Goal: Transaction & Acquisition: Download file/media

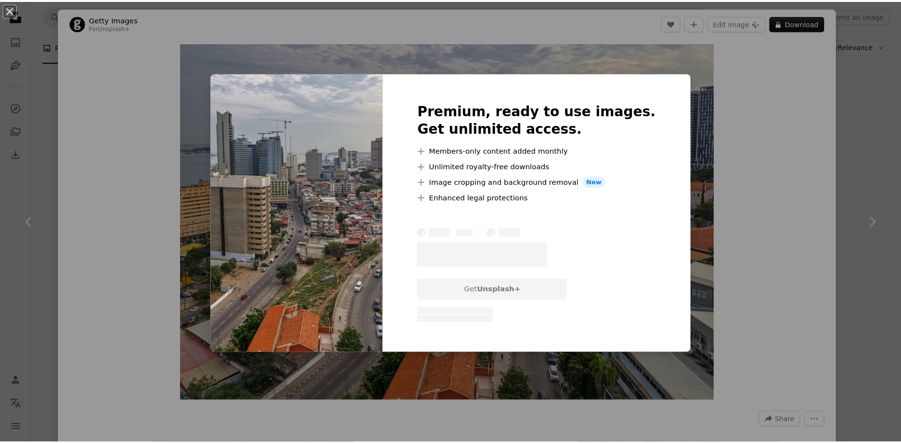
scroll to position [7404, 0]
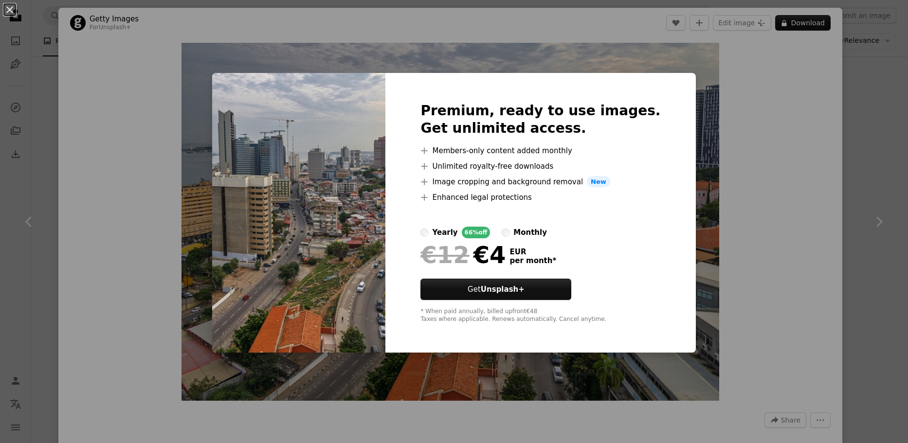
click at [845, 169] on div "An X shape Premium, ready to use images. Get unlimited access. A plus sign Memb…" at bounding box center [454, 221] width 908 height 443
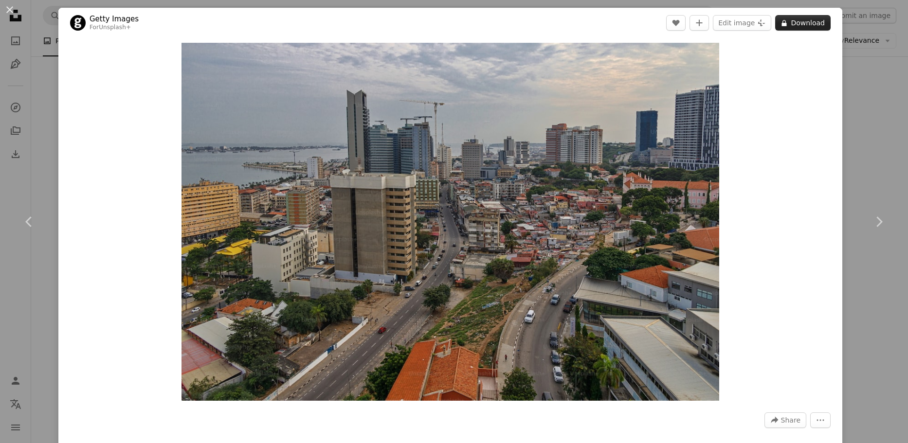
click at [811, 26] on button "A lock Download" at bounding box center [802, 23] width 55 height 16
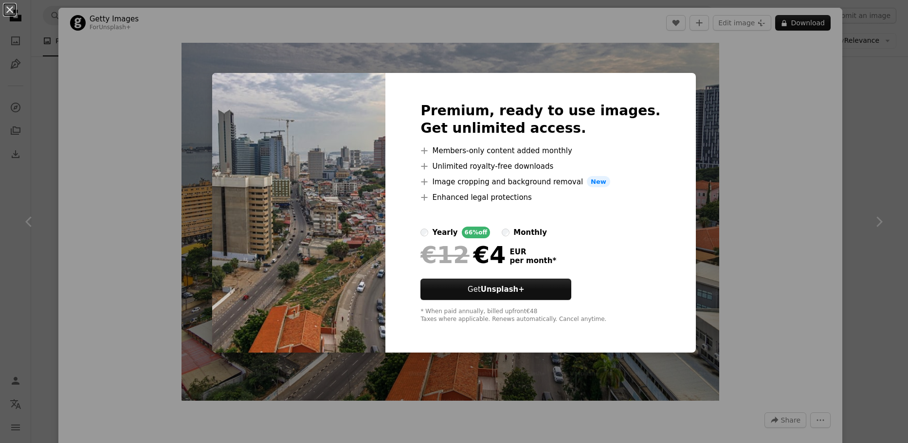
click at [744, 123] on div "An X shape Premium, ready to use images. Get unlimited access. A plus sign Memb…" at bounding box center [454, 221] width 908 height 443
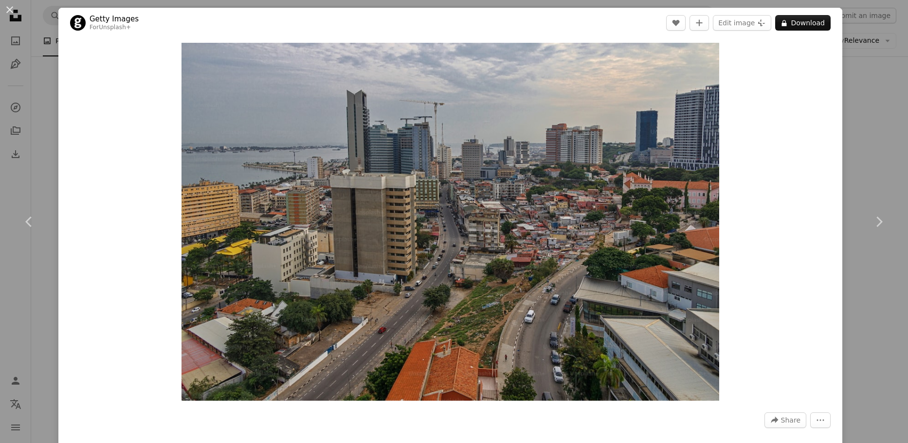
click at [899, 63] on div "An X shape Chevron left Chevron right Getty Images For Unsplash+ A heart A plus…" at bounding box center [454, 221] width 908 height 443
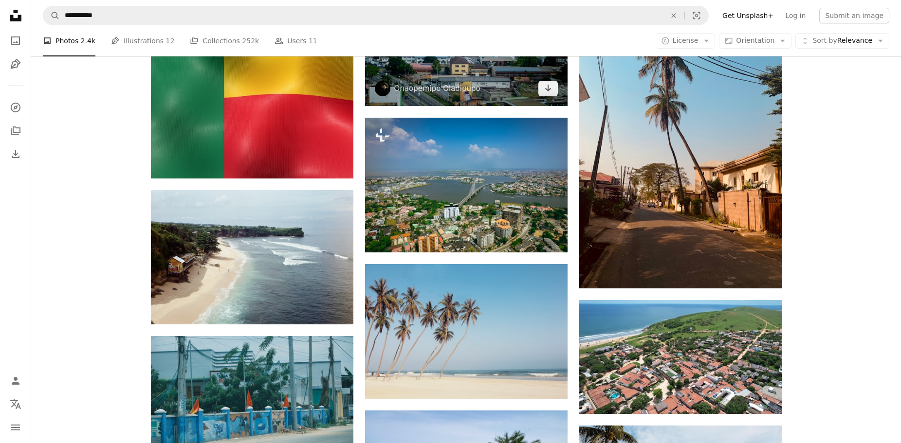
scroll to position [9400, 0]
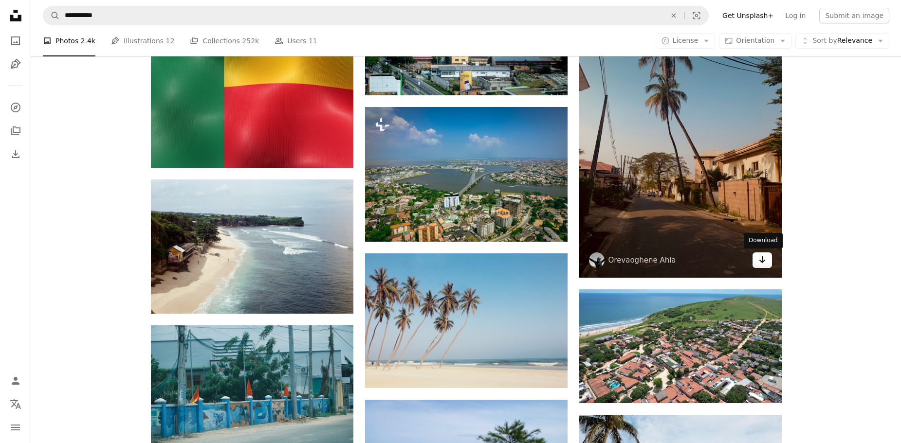
click at [761, 265] on icon "Arrow pointing down" at bounding box center [762, 260] width 8 height 12
